Goal: Task Accomplishment & Management: Use online tool/utility

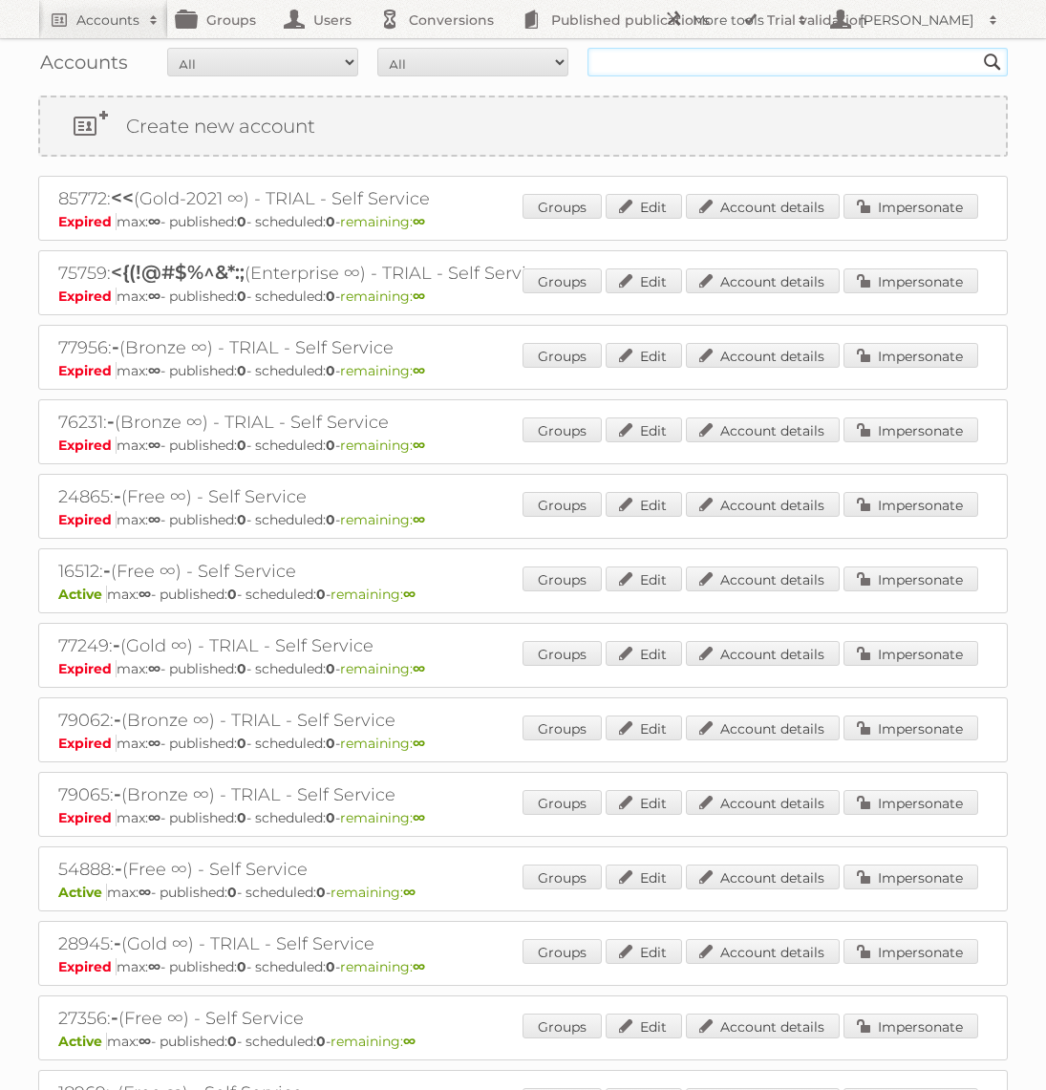
click at [676, 75] on input "text" at bounding box center [797, 62] width 420 height 29
type input "GAMMA"
click at [978, 48] on input "Search" at bounding box center [992, 62] width 29 height 29
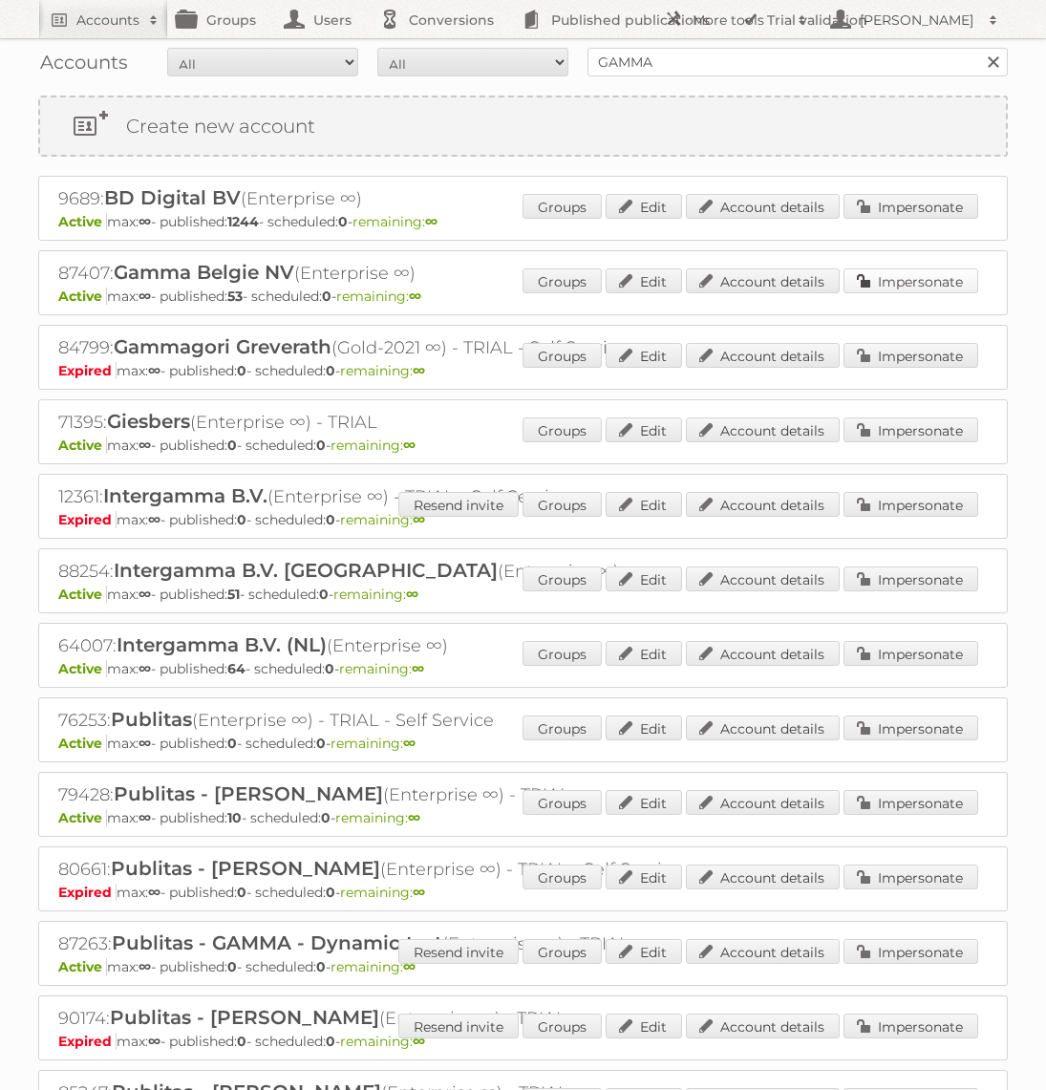
click at [874, 273] on link "Impersonate" at bounding box center [910, 280] width 135 height 25
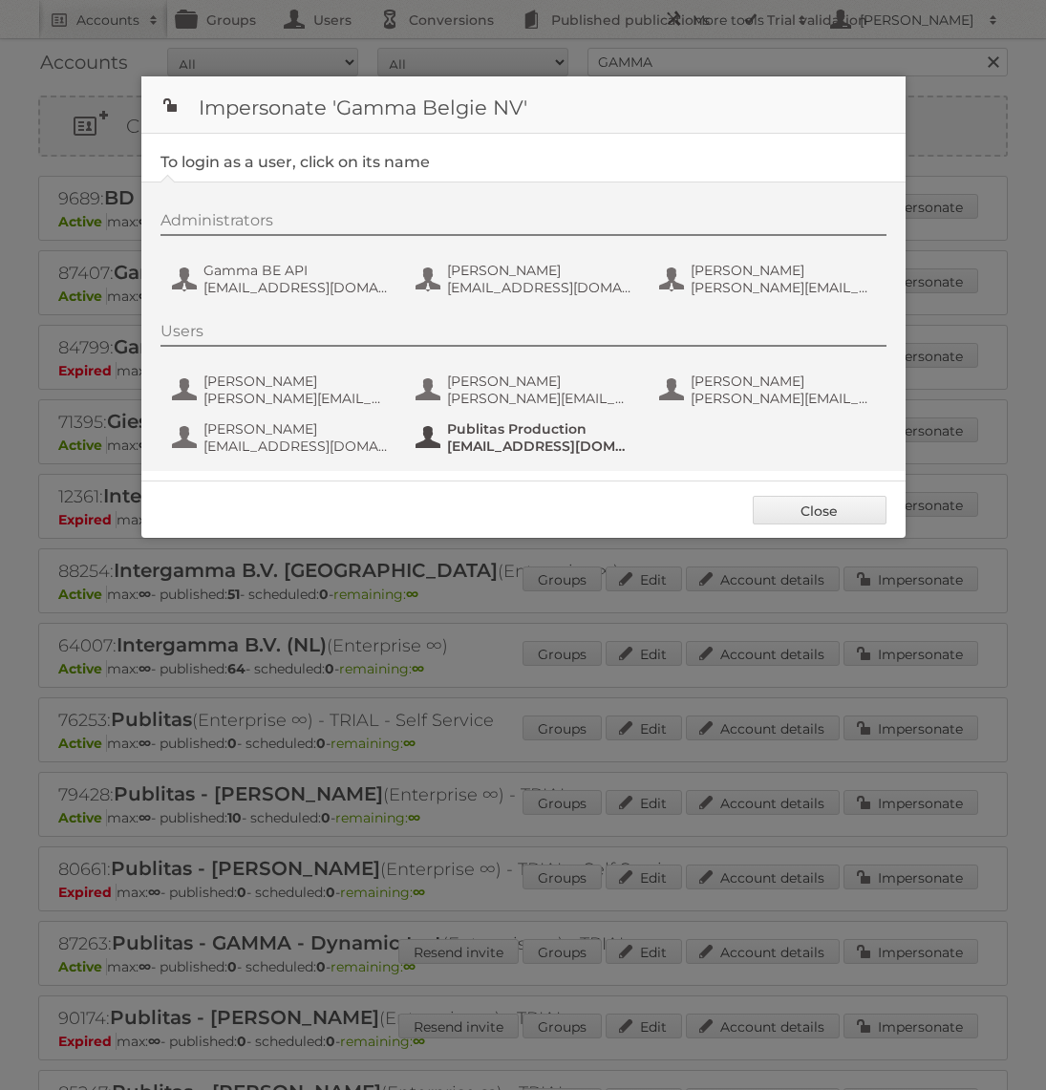
click at [492, 437] on span "[EMAIL_ADDRESS][DOMAIN_NAME]" at bounding box center [539, 445] width 185 height 17
